Goal: Find specific page/section: Find specific page/section

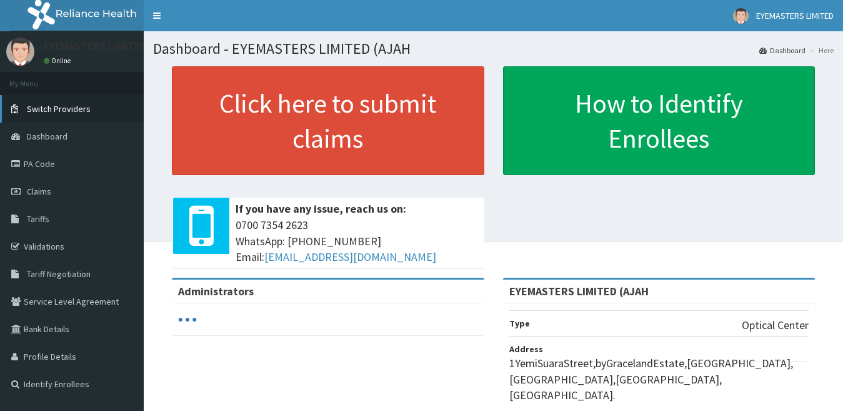
click at [62, 113] on span "Switch Providers" at bounding box center [59, 108] width 64 height 11
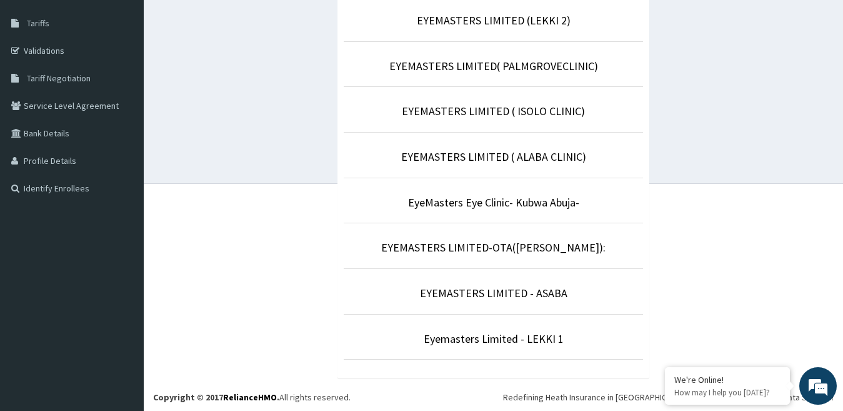
scroll to position [198, 0]
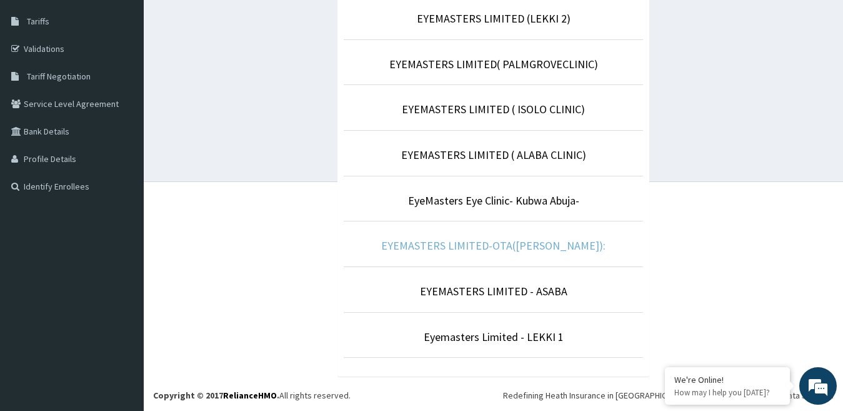
click at [474, 248] on link "EYEMASTERS LIMITED-OTA(SANGO-OTA):" at bounding box center [493, 245] width 224 height 14
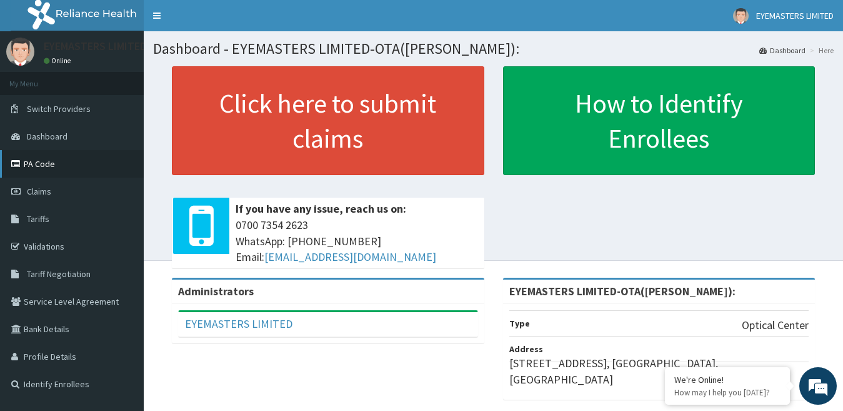
click at [50, 168] on link "PA Code" at bounding box center [72, 164] width 144 height 28
